Goal: Task Accomplishment & Management: Use online tool/utility

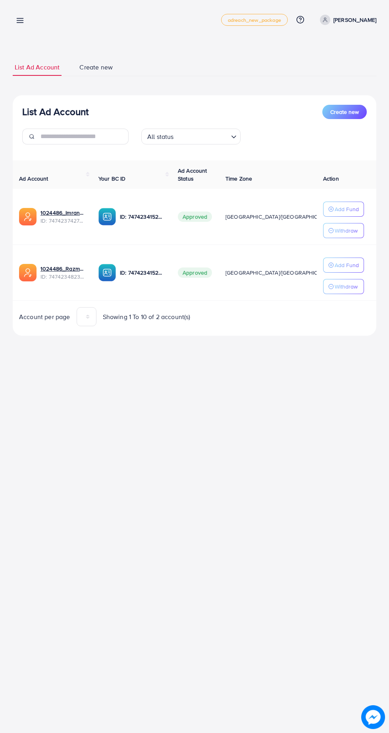
scroll to position [0, 12]
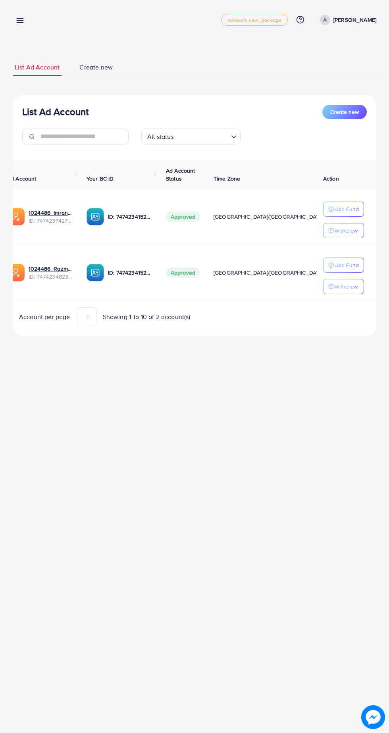
click at [14, 23] on link at bounding box center [19, 20] width 12 height 10
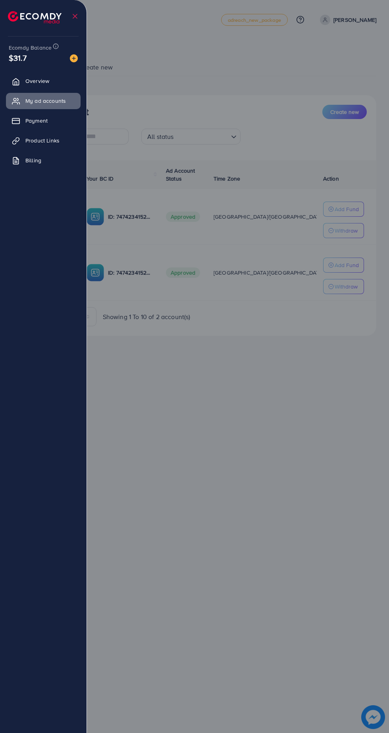
click at [28, 24] on li at bounding box center [38, 16] width 60 height 28
click at [48, 144] on span "Product Links" at bounding box center [44, 140] width 34 height 8
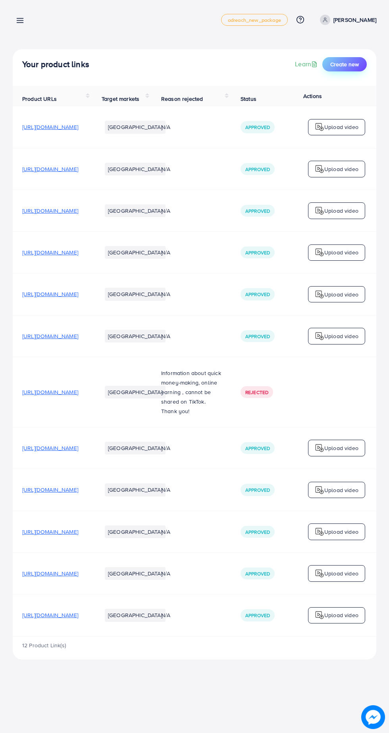
click at [342, 67] on span "Create new" at bounding box center [344, 64] width 29 height 8
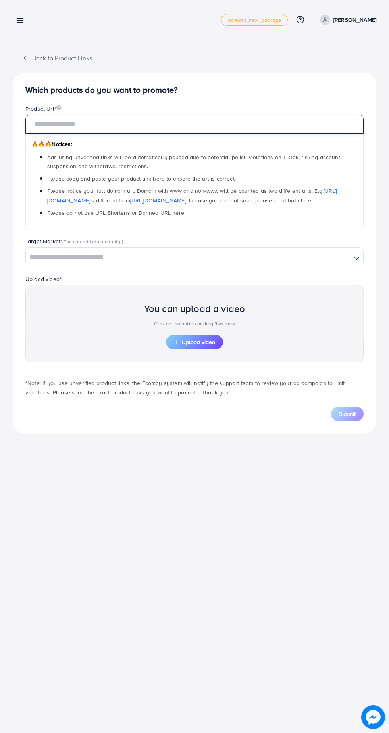
click at [171, 126] on input "text" at bounding box center [194, 124] width 338 height 19
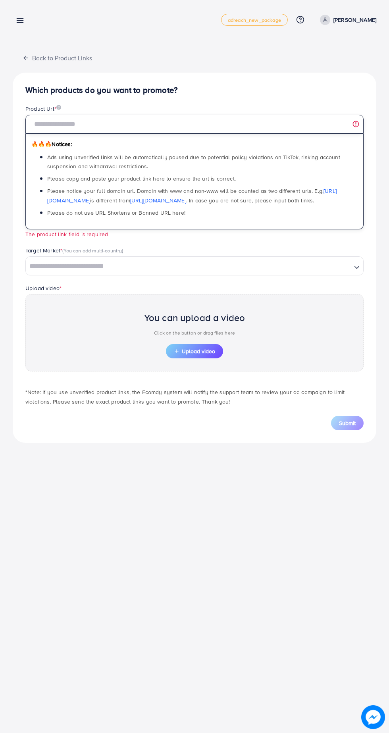
click at [112, 129] on input "text" at bounding box center [194, 124] width 338 height 19
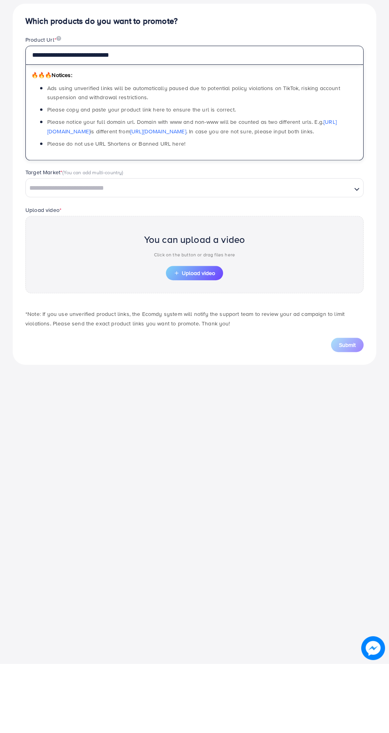
type input "**********"
click at [331, 255] on input "Search for option" at bounding box center [189, 257] width 324 height 12
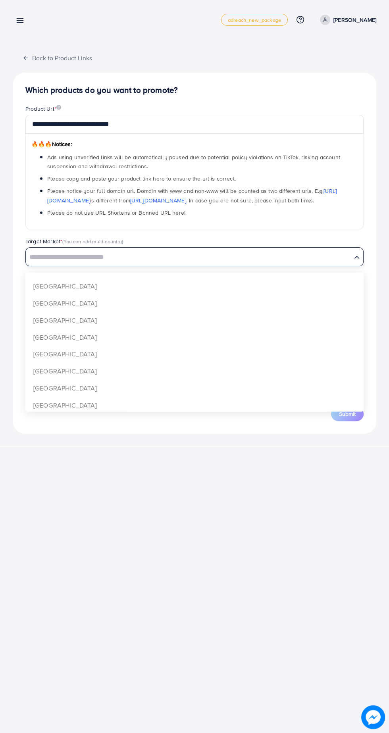
scroll to position [567, 0]
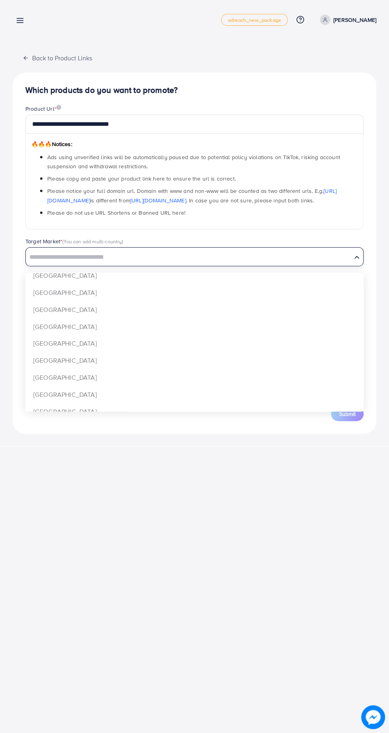
click at [83, 342] on div "**********" at bounding box center [194, 253] width 363 height 361
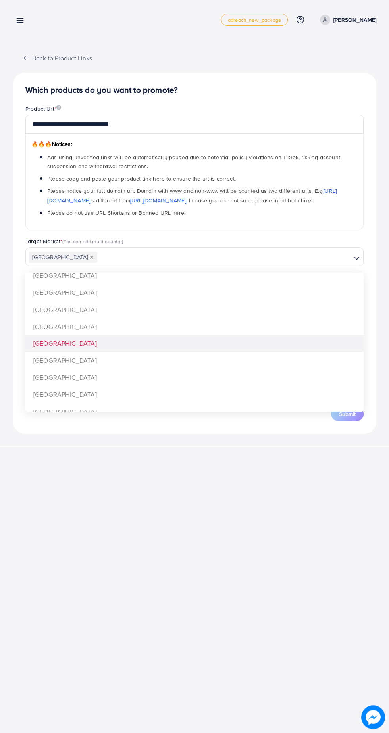
scroll to position [0, 0]
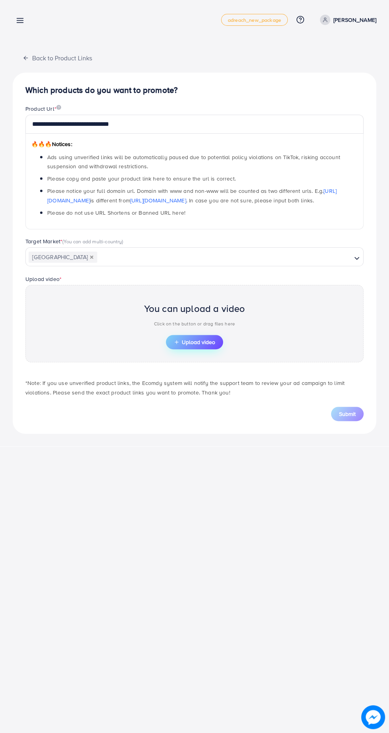
click at [205, 344] on span "Upload video" at bounding box center [194, 342] width 41 height 6
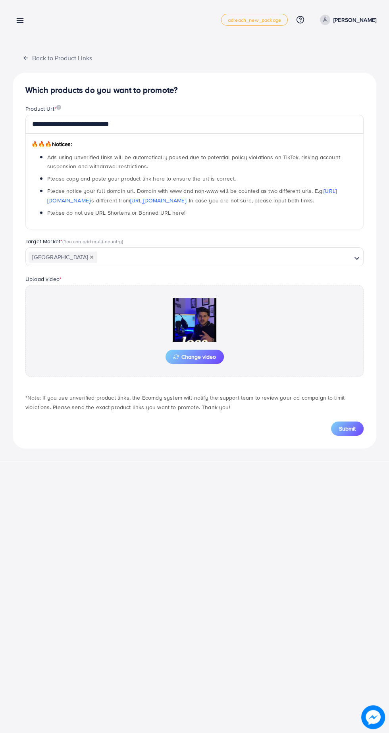
click at [199, 323] on img at bounding box center [194, 320] width 79 height 44
click at [196, 325] on icon at bounding box center [194, 319] width 13 height 13
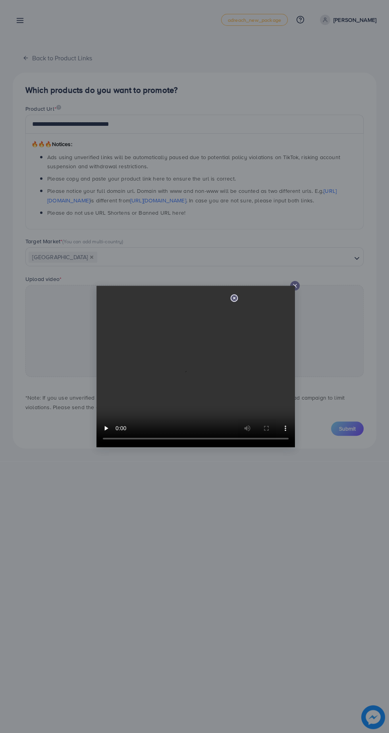
click at [299, 286] on div at bounding box center [295, 286] width 10 height 10
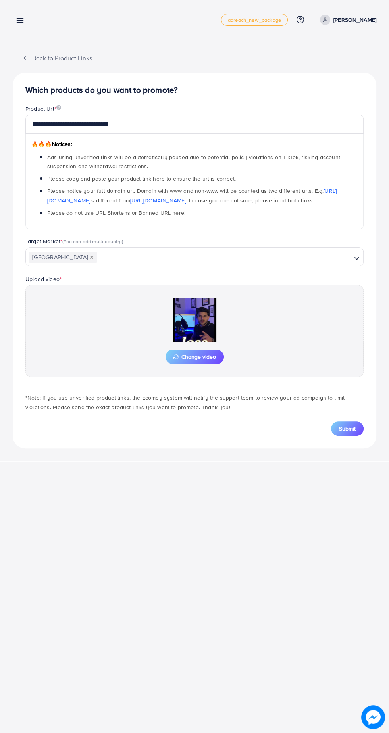
click at [302, 287] on div "Change video" at bounding box center [194, 331] width 338 height 92
click at [350, 428] on span "Submit" at bounding box center [347, 429] width 17 height 8
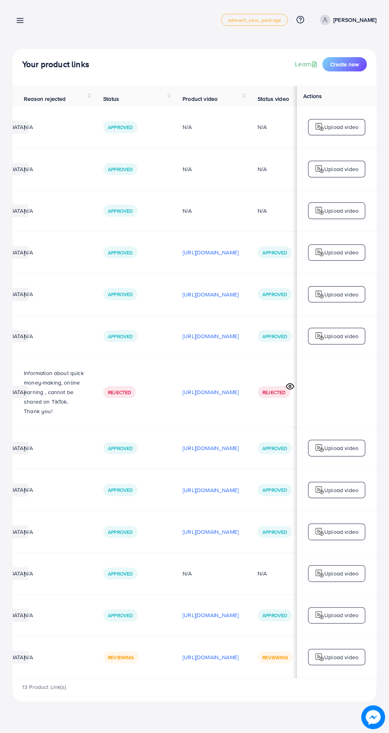
scroll to position [0, 267]
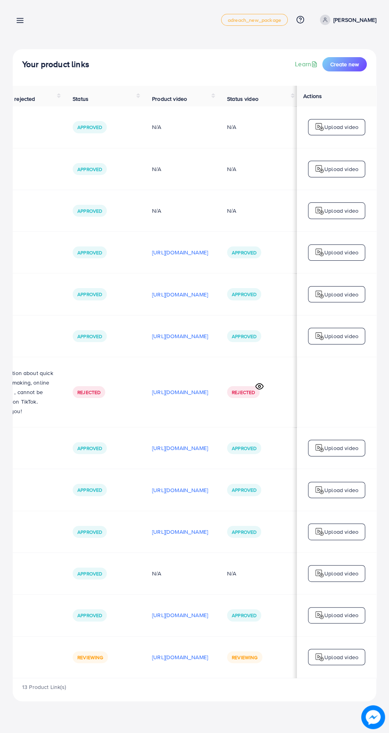
click at [328, 653] on div "Upload video" at bounding box center [336, 657] width 57 height 17
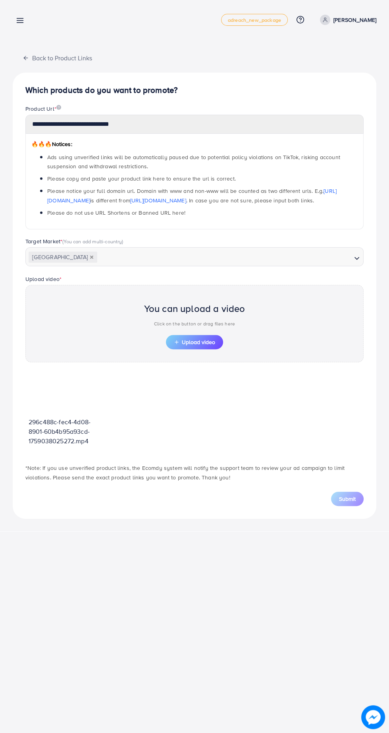
click at [20, 23] on line at bounding box center [20, 23] width 6 height 0
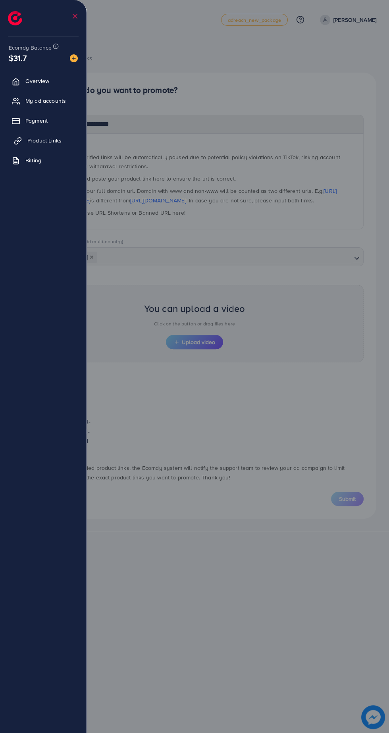
click at [54, 137] on span "Product Links" at bounding box center [44, 140] width 34 height 8
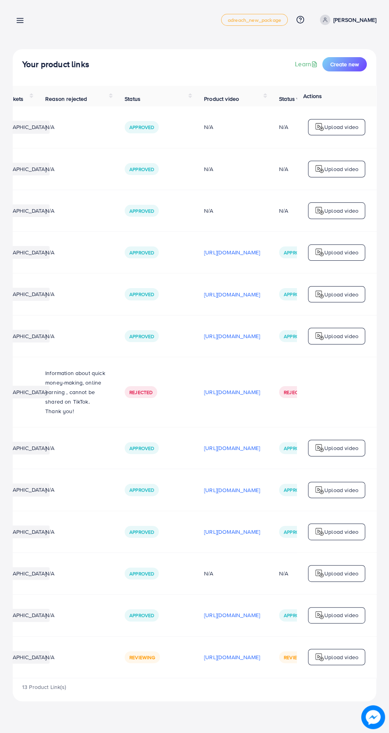
scroll to position [0, 267]
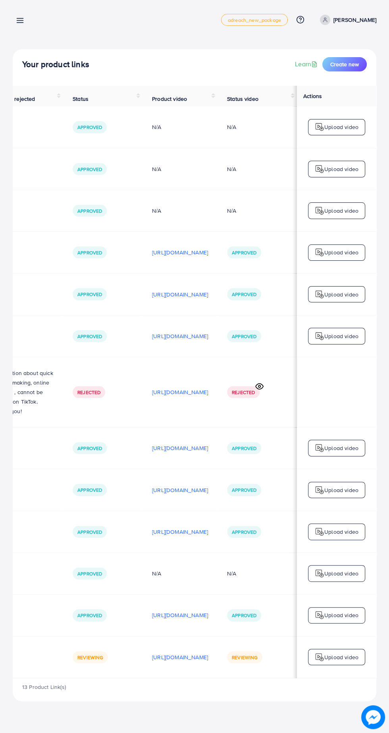
click at [22, 23] on line at bounding box center [20, 23] width 6 height 0
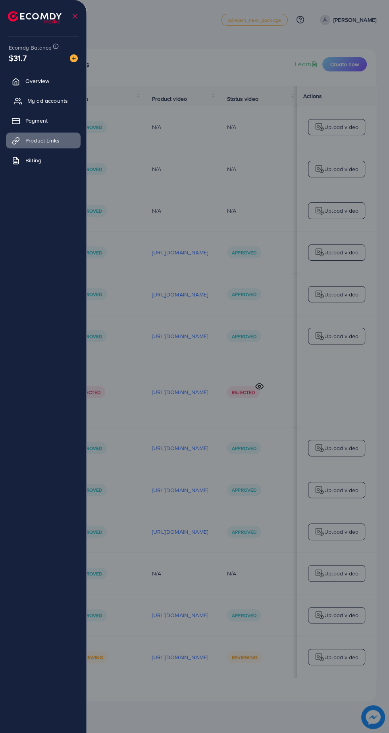
click at [60, 102] on span "My ad accounts" at bounding box center [47, 101] width 40 height 8
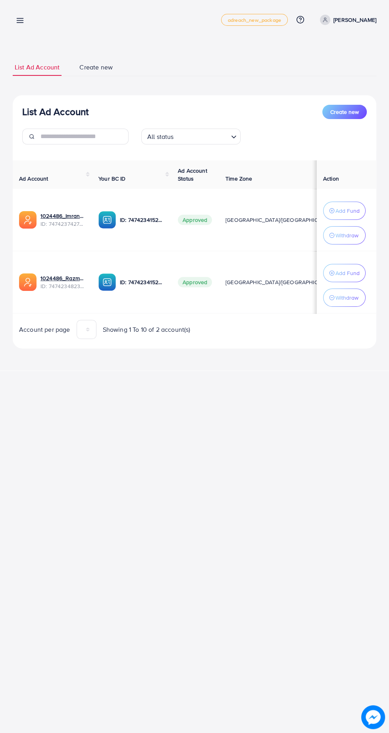
scroll to position [0, 12]
